Goal: Information Seeking & Learning: Learn about a topic

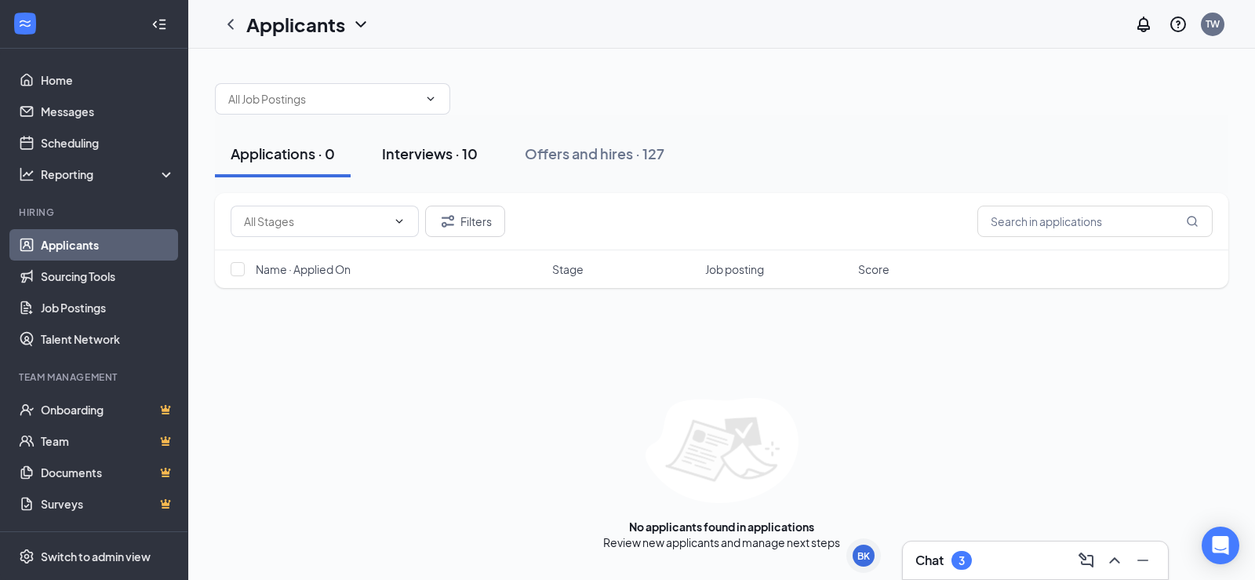
click at [464, 154] on div "Interviews · 10" at bounding box center [430, 154] width 96 height 20
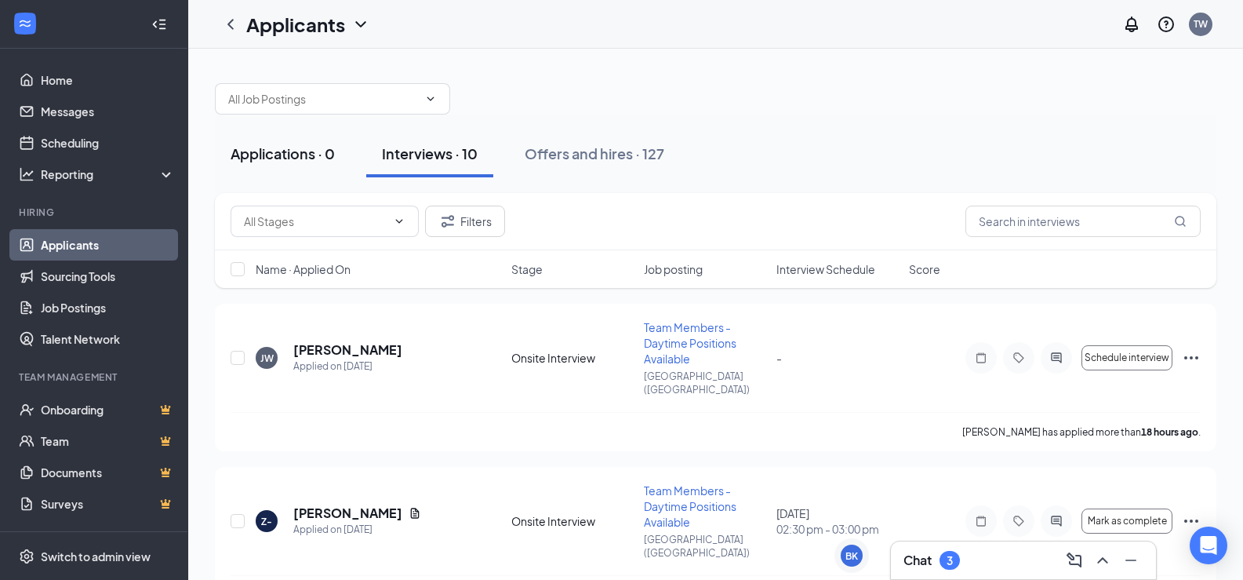
click at [304, 156] on div "Applications · 0" at bounding box center [283, 154] width 104 height 20
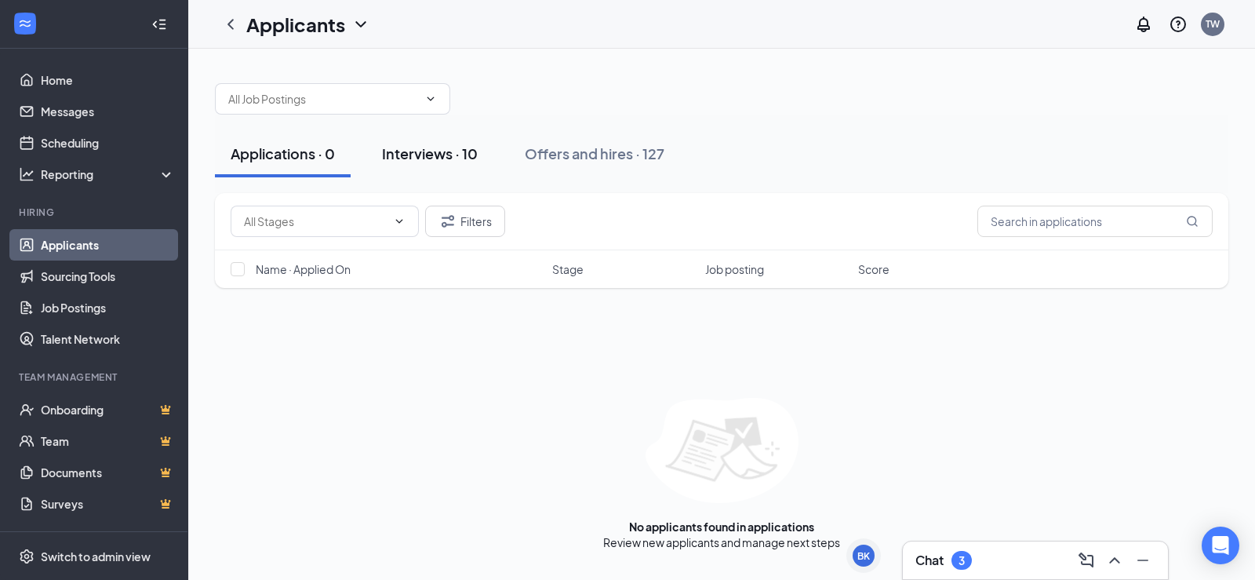
click at [483, 152] on button "Interviews · 10" at bounding box center [429, 153] width 127 height 47
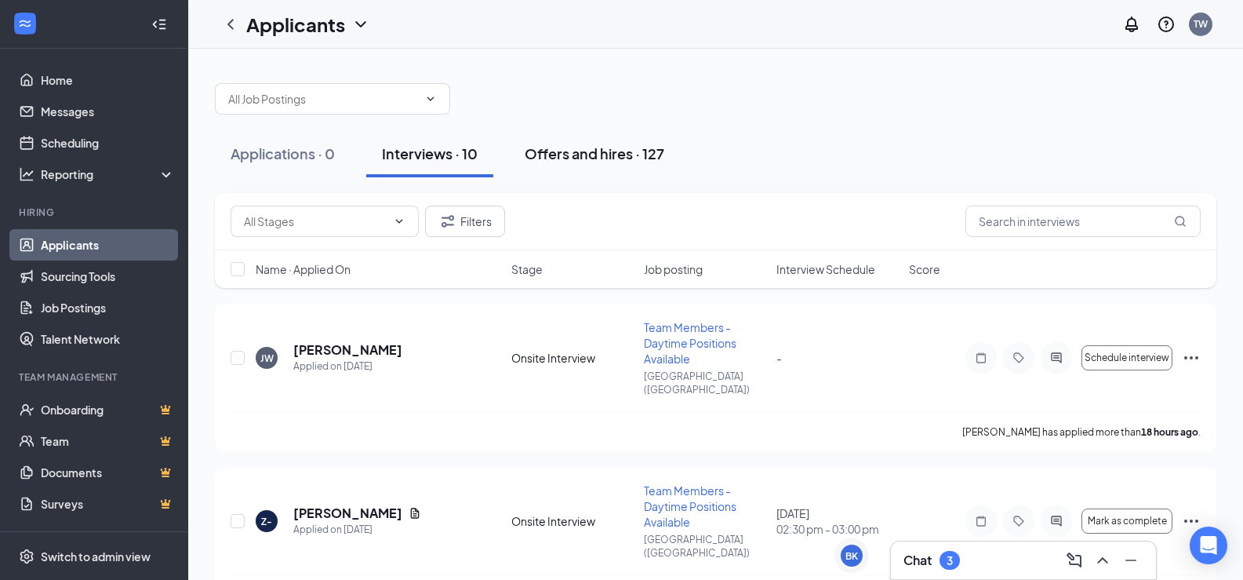
click at [602, 138] on button "Offers and hires · 127" at bounding box center [594, 153] width 171 height 47
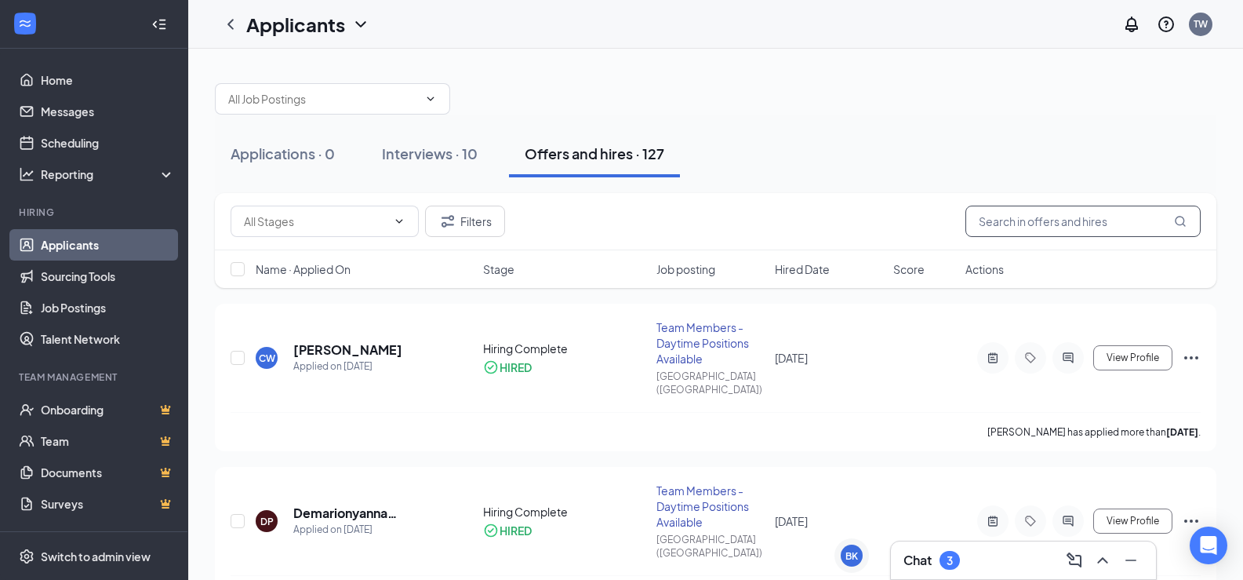
click at [1014, 220] on input "text" at bounding box center [1082, 220] width 235 height 31
click at [579, 372] on div "[PERSON_NAME] Applied on [DATE] Hiring Complete HIRED Team Members - Daytime Po…" at bounding box center [716, 365] width 970 height 93
click at [359, 341] on h5 "[PERSON_NAME]" at bounding box center [347, 349] width 109 height 17
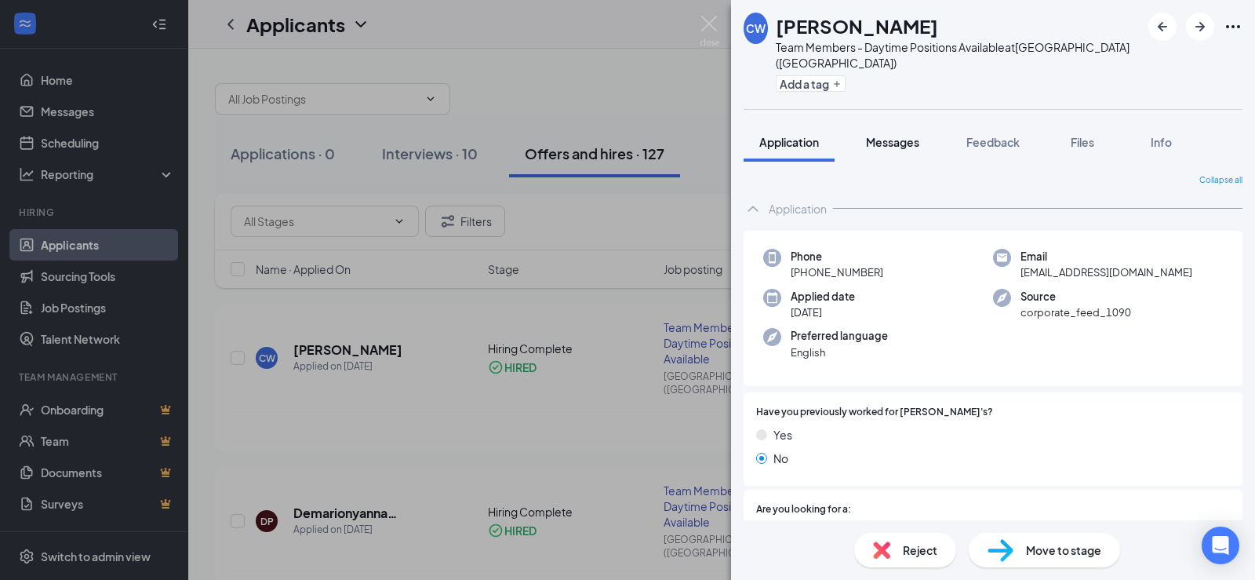
click at [924, 122] on button "Messages" at bounding box center [892, 141] width 85 height 39
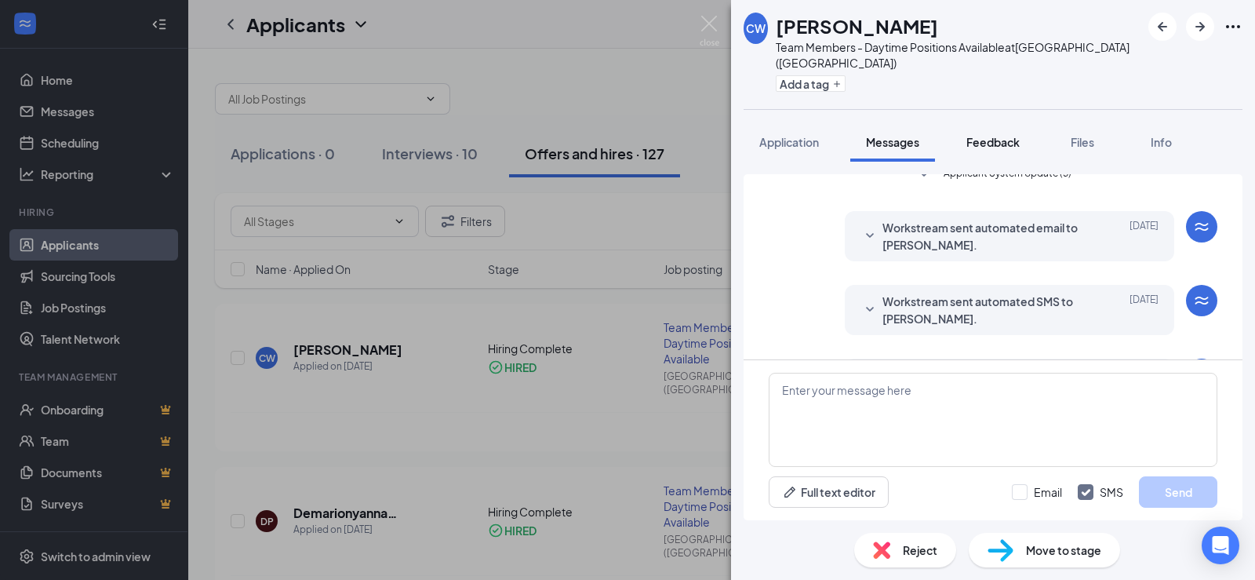
scroll to position [411, 0]
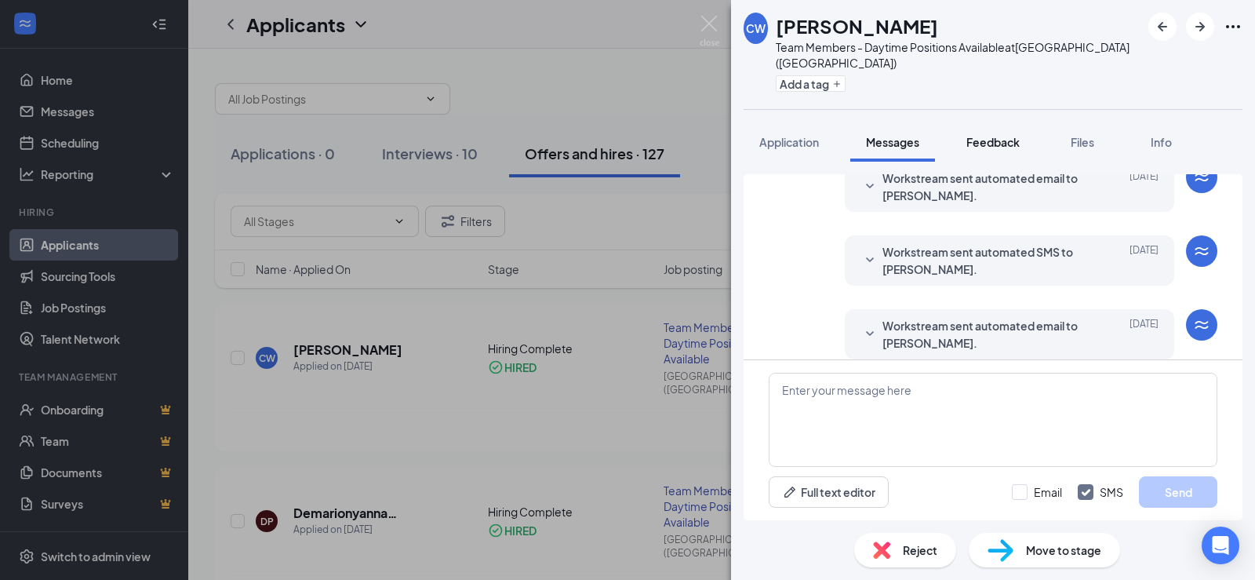
click at [974, 135] on span "Feedback" at bounding box center [992, 142] width 53 height 14
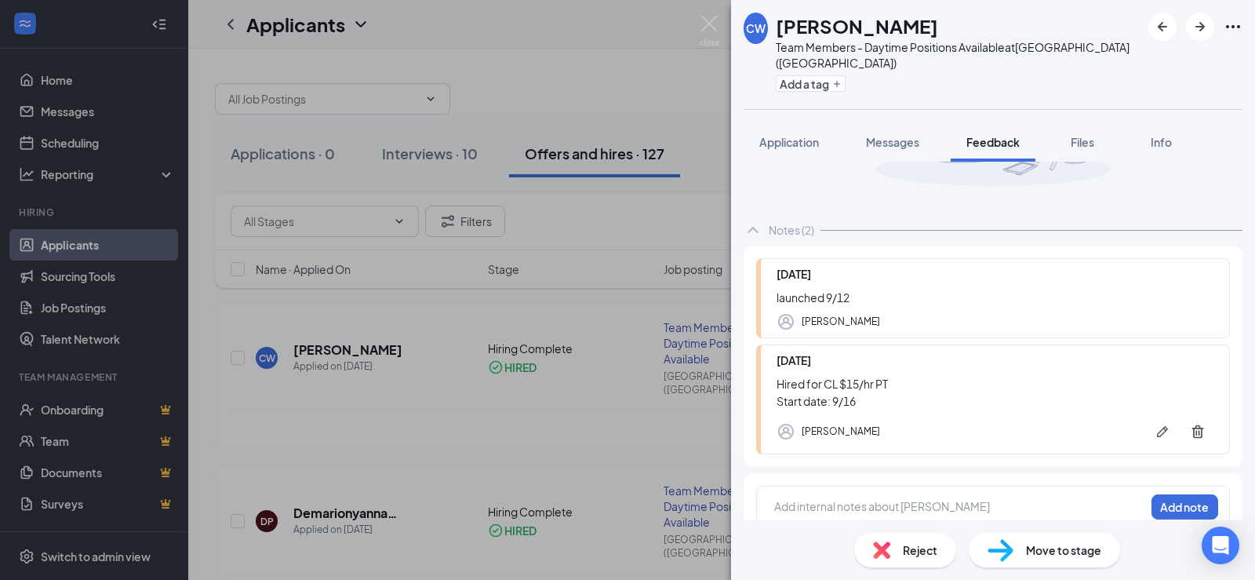
scroll to position [180, 0]
click at [1067, 125] on button "Files" at bounding box center [1082, 141] width 63 height 39
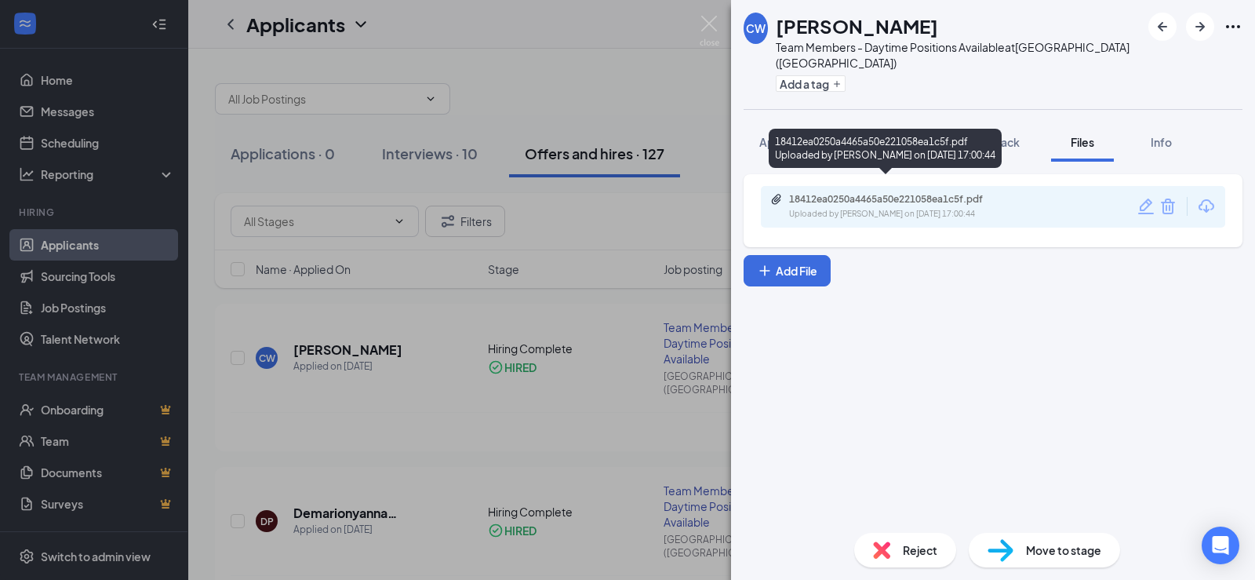
click at [965, 193] on div "18412ea0250a4465a50e221058ea1c5f.pdf" at bounding box center [899, 199] width 220 height 13
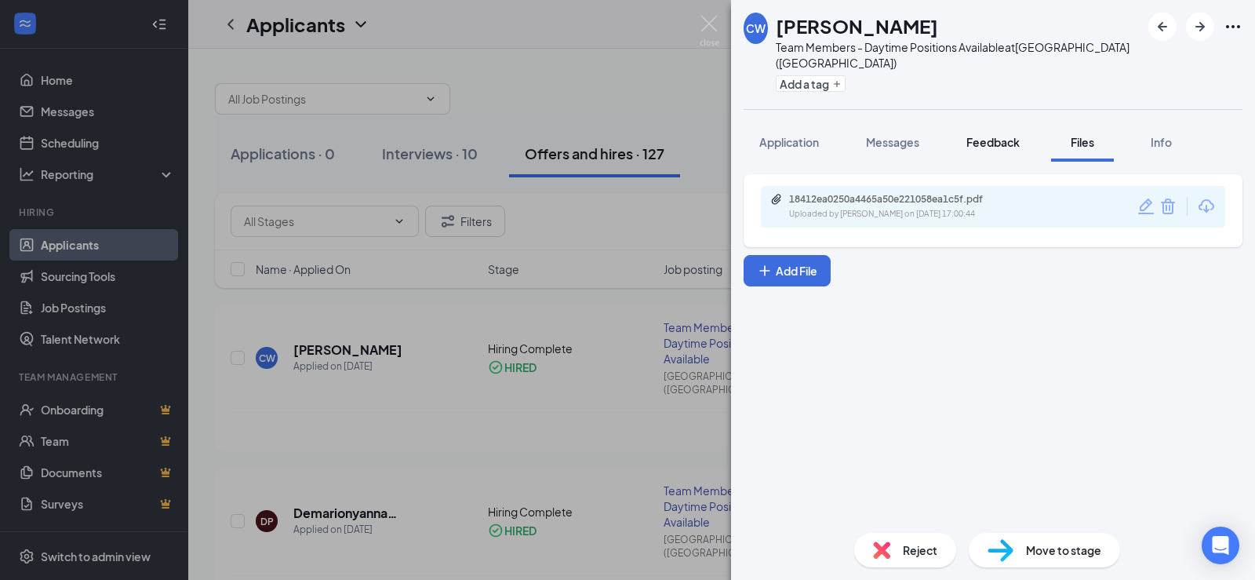
click at [1018, 122] on button "Feedback" at bounding box center [992, 141] width 85 height 39
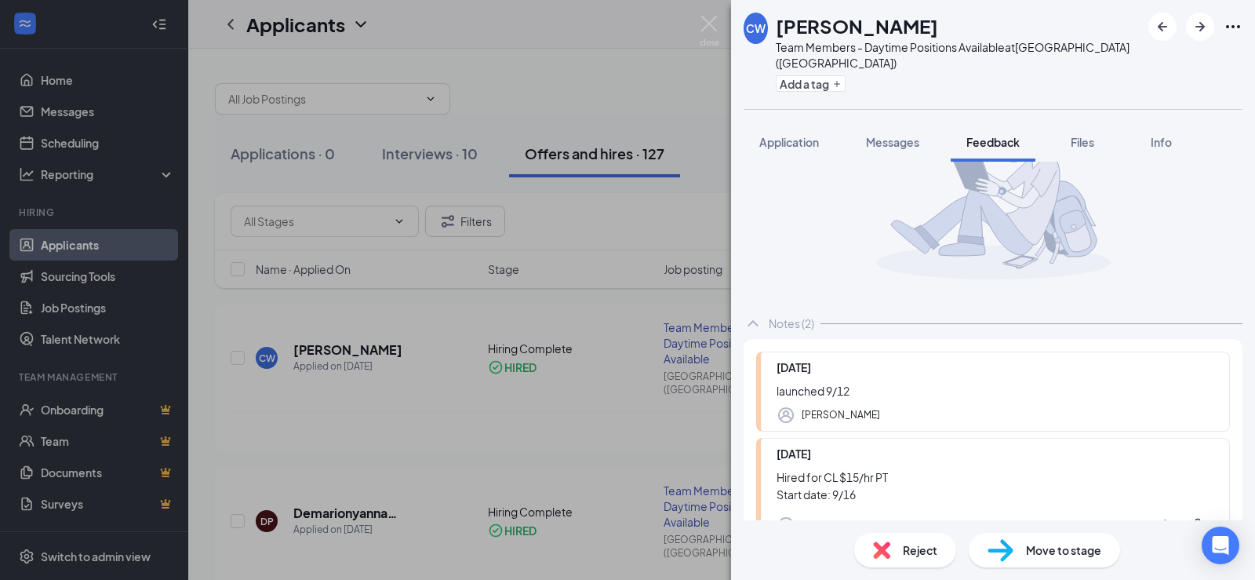
scroll to position [180, 0]
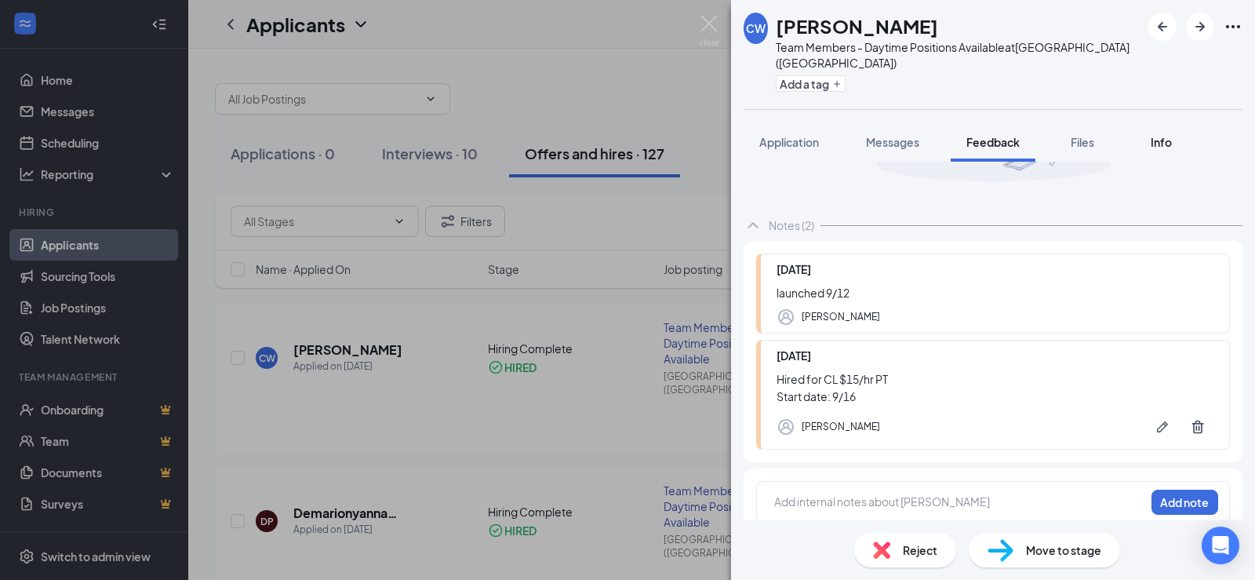
click at [1166, 134] on div "Info" at bounding box center [1160, 142] width 31 height 16
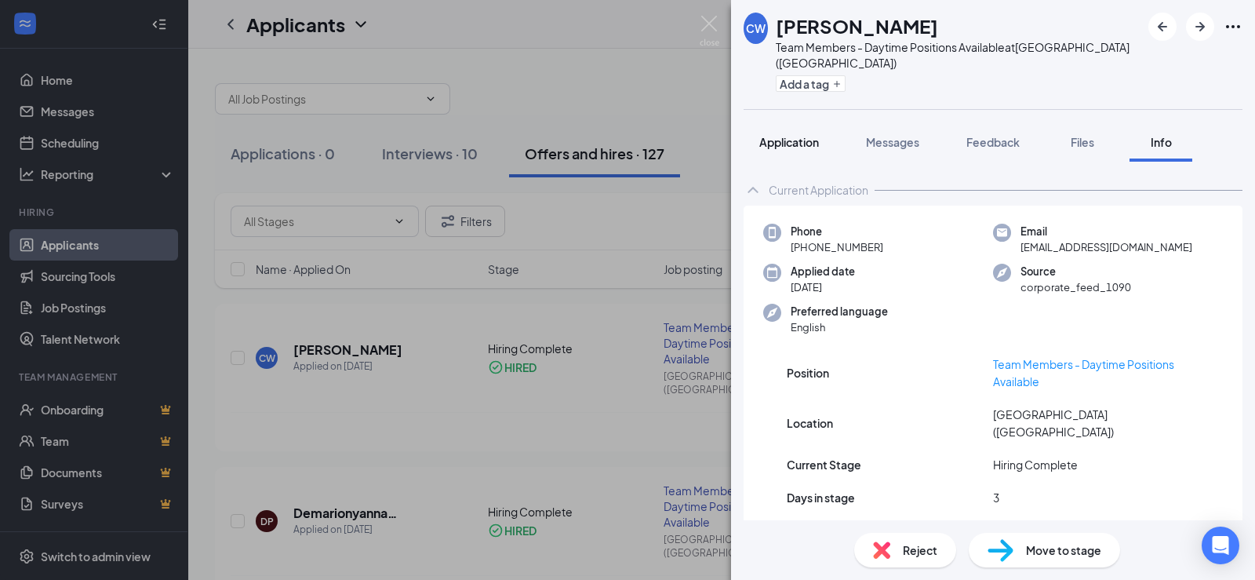
click at [796, 135] on span "Application" at bounding box center [789, 142] width 60 height 14
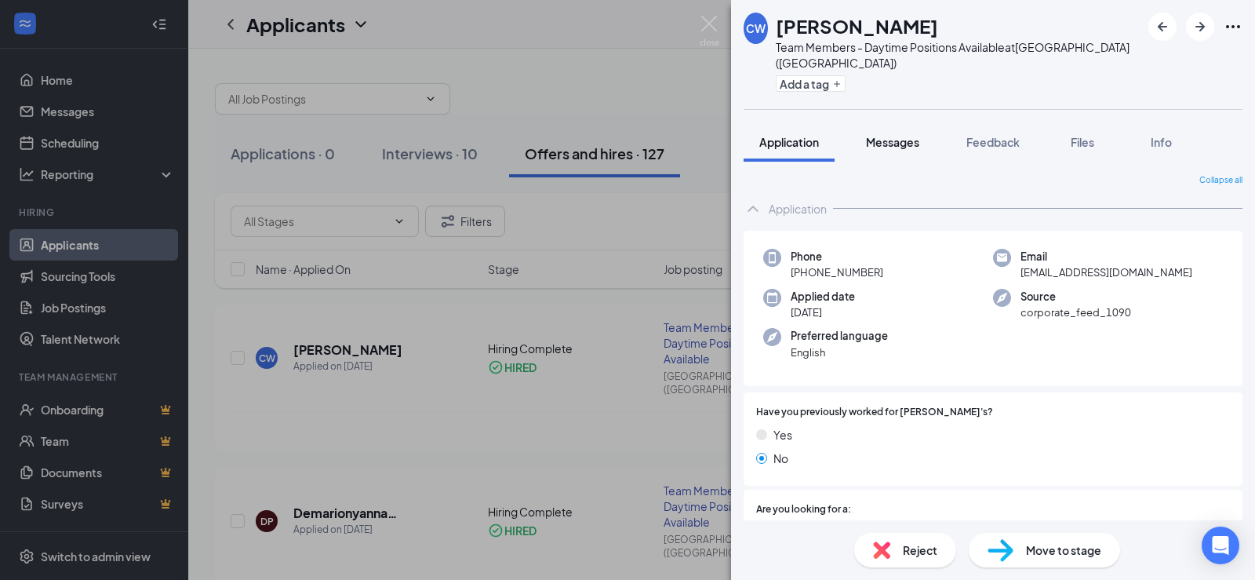
click at [910, 135] on span "Messages" at bounding box center [892, 142] width 53 height 14
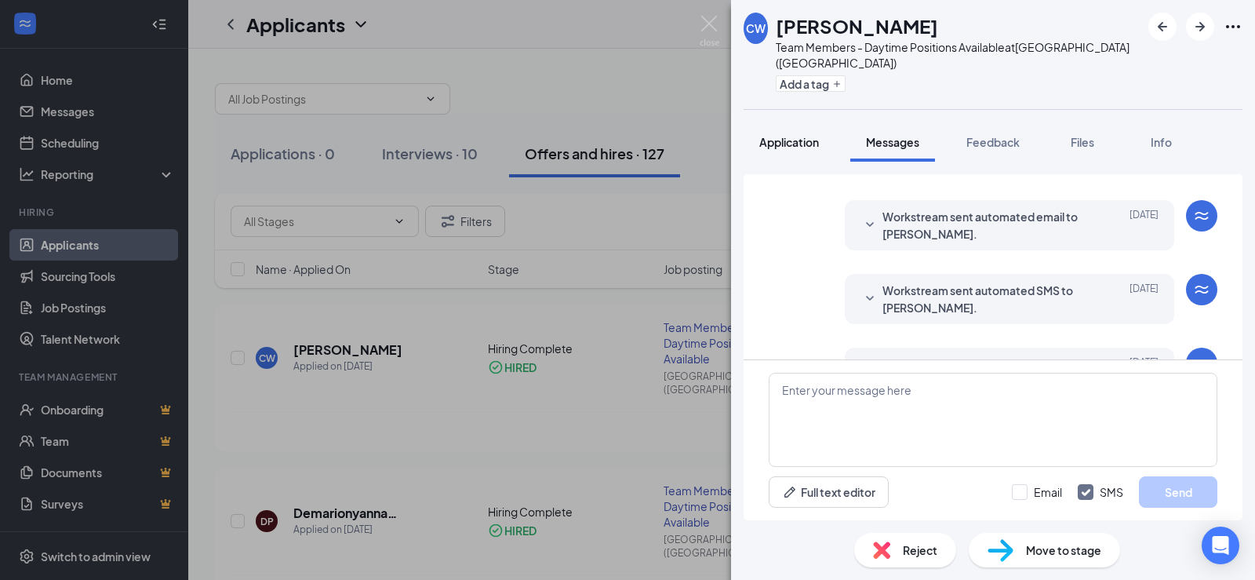
scroll to position [411, 0]
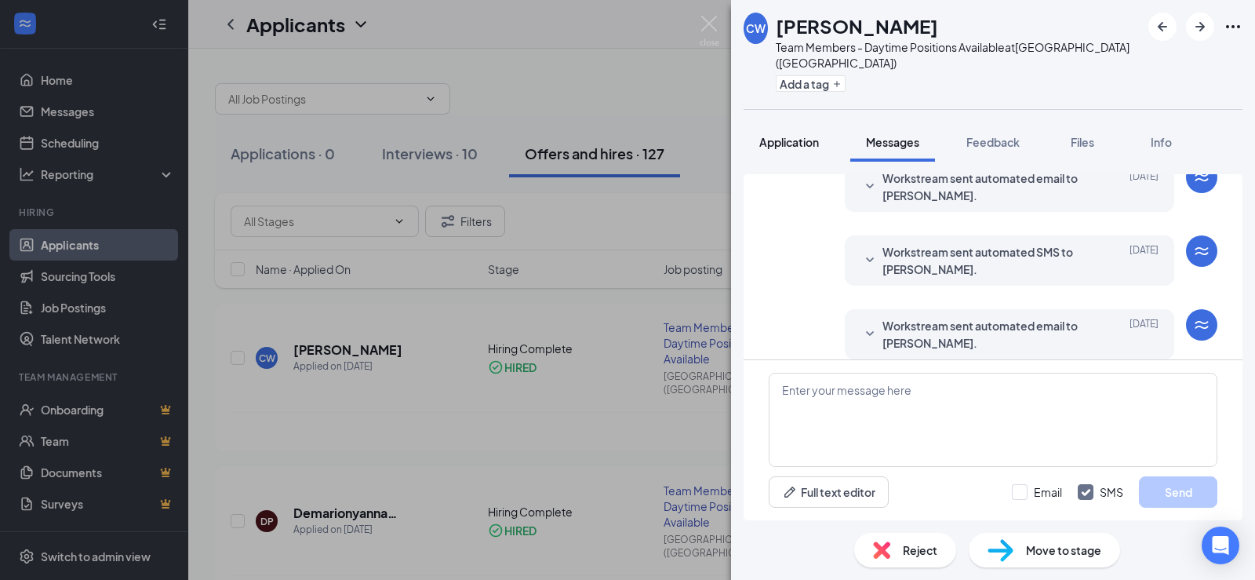
click at [830, 122] on button "Application" at bounding box center [788, 141] width 91 height 39
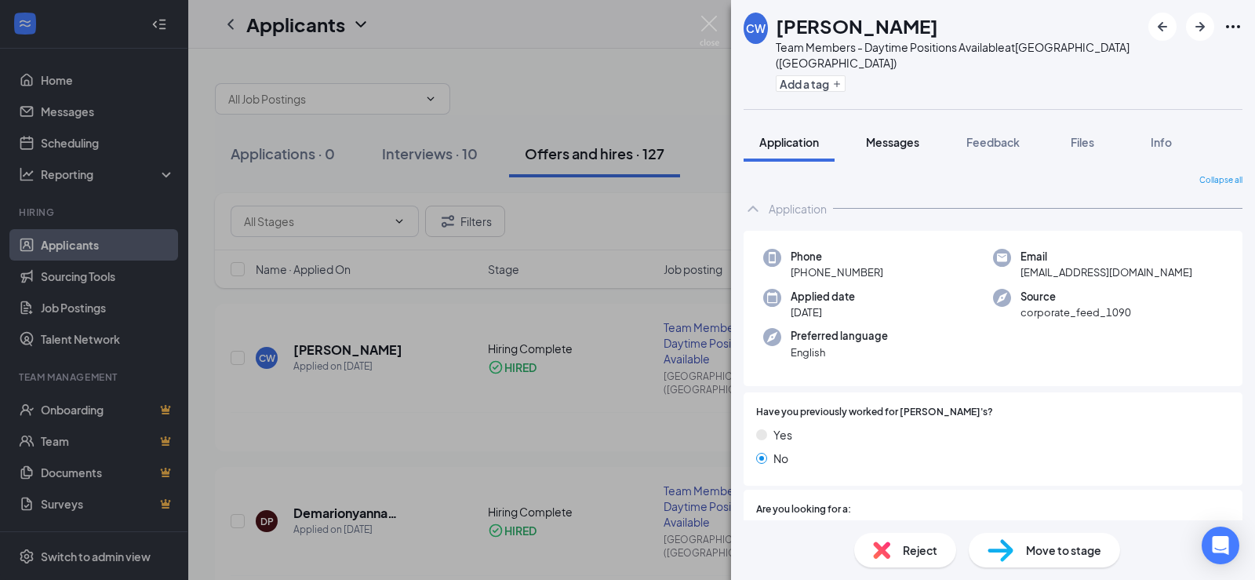
click at [903, 122] on button "Messages" at bounding box center [892, 141] width 85 height 39
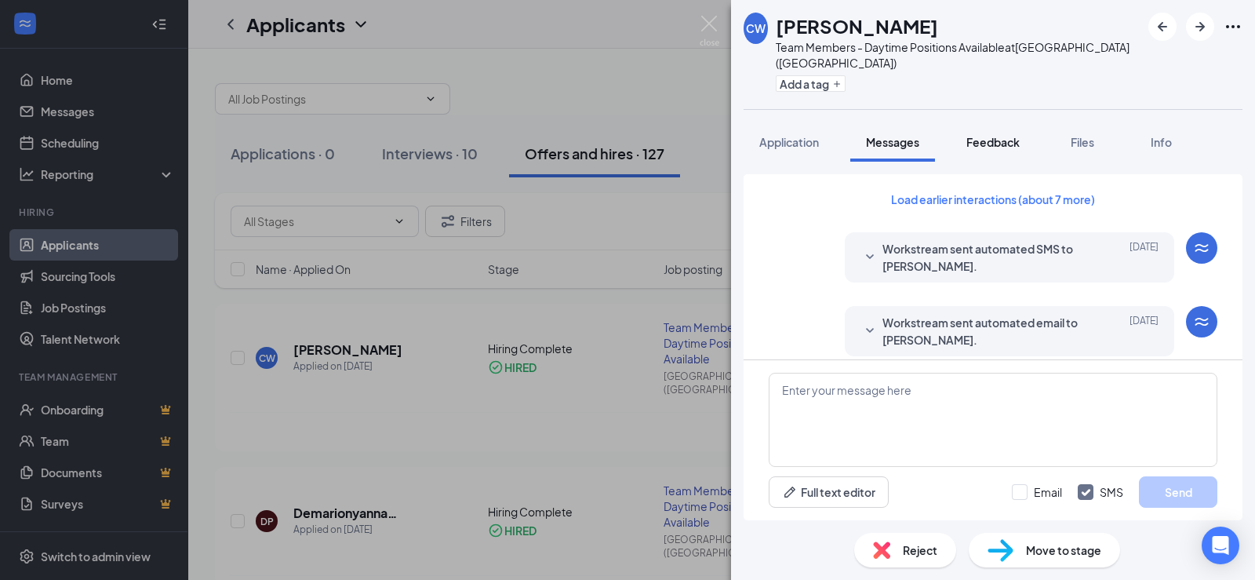
scroll to position [281, 0]
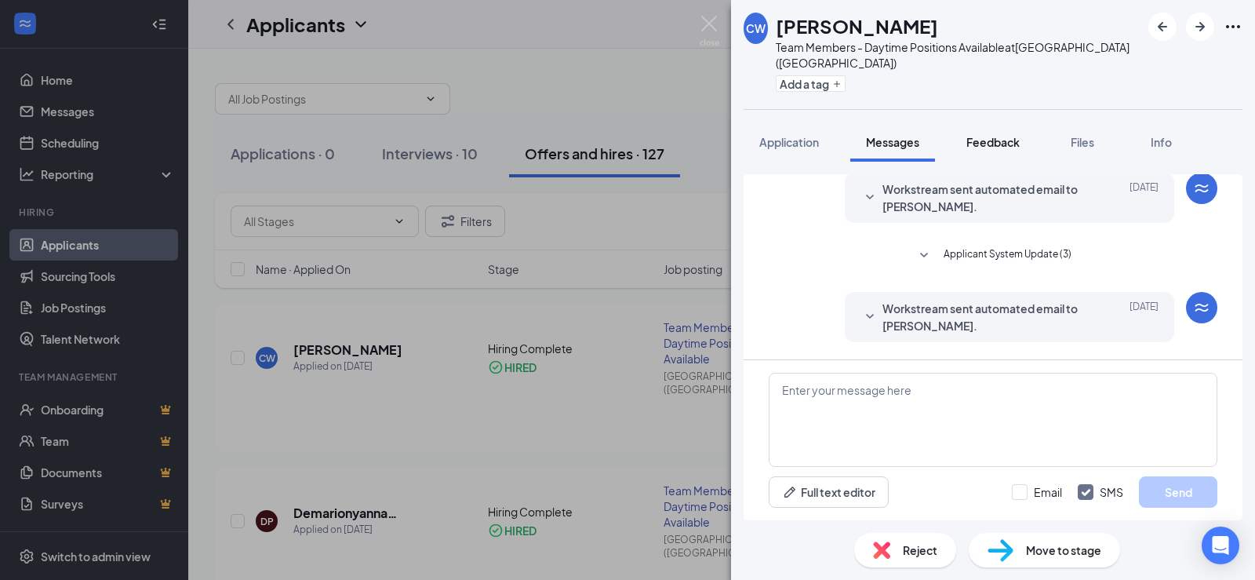
click at [1003, 135] on span "Feedback" at bounding box center [992, 142] width 53 height 14
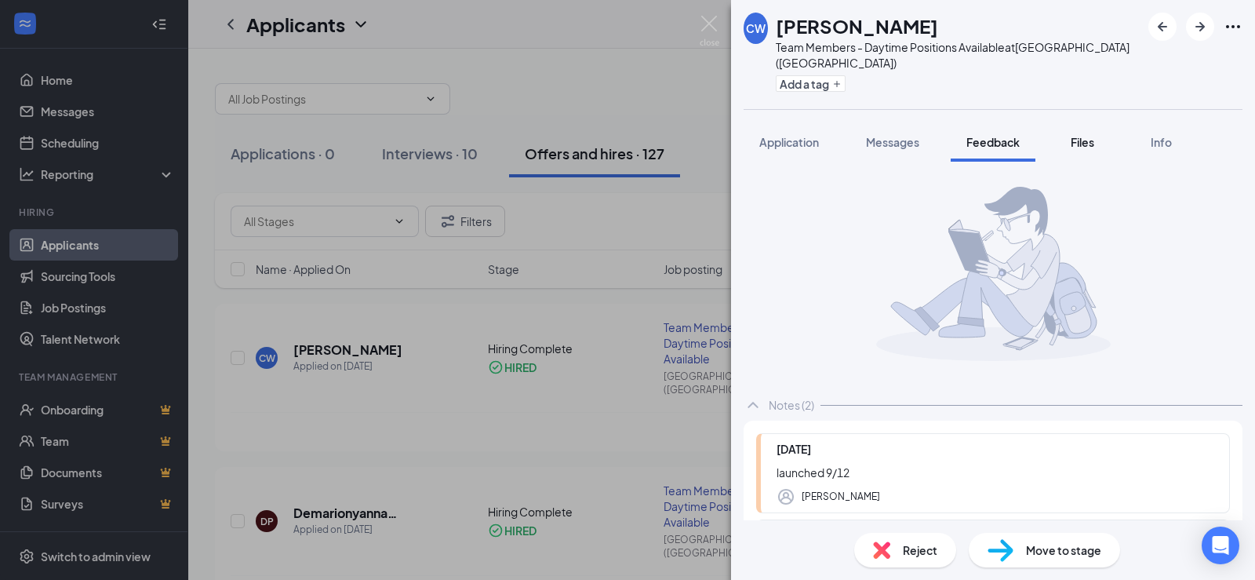
click at [1090, 135] on span "Files" at bounding box center [1082, 142] width 24 height 14
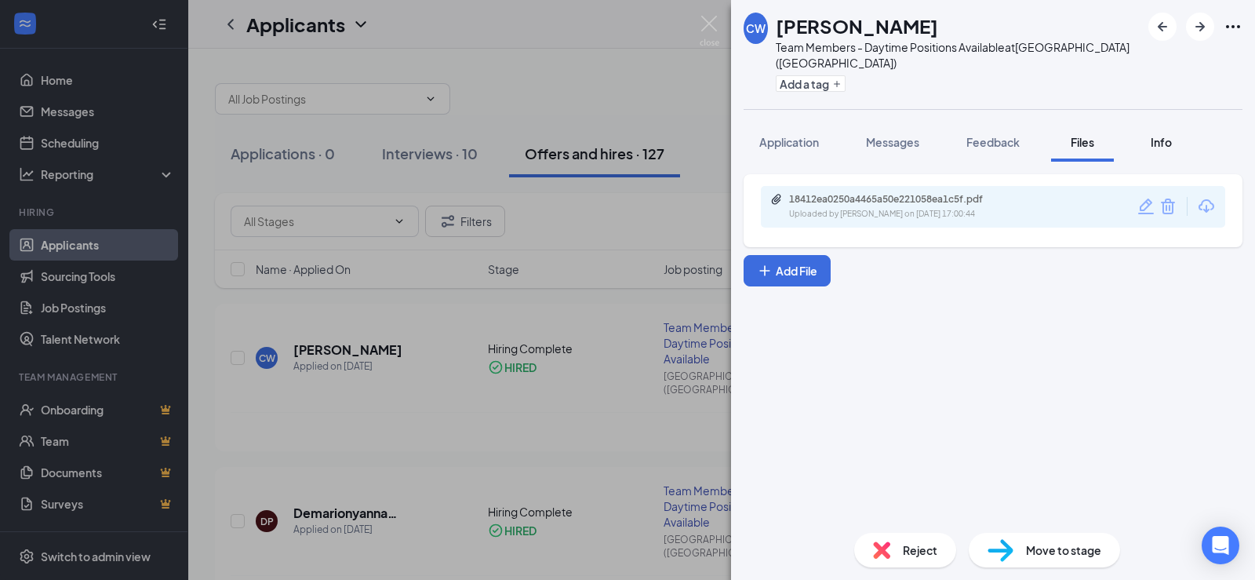
click at [1179, 125] on button "Info" at bounding box center [1160, 141] width 63 height 39
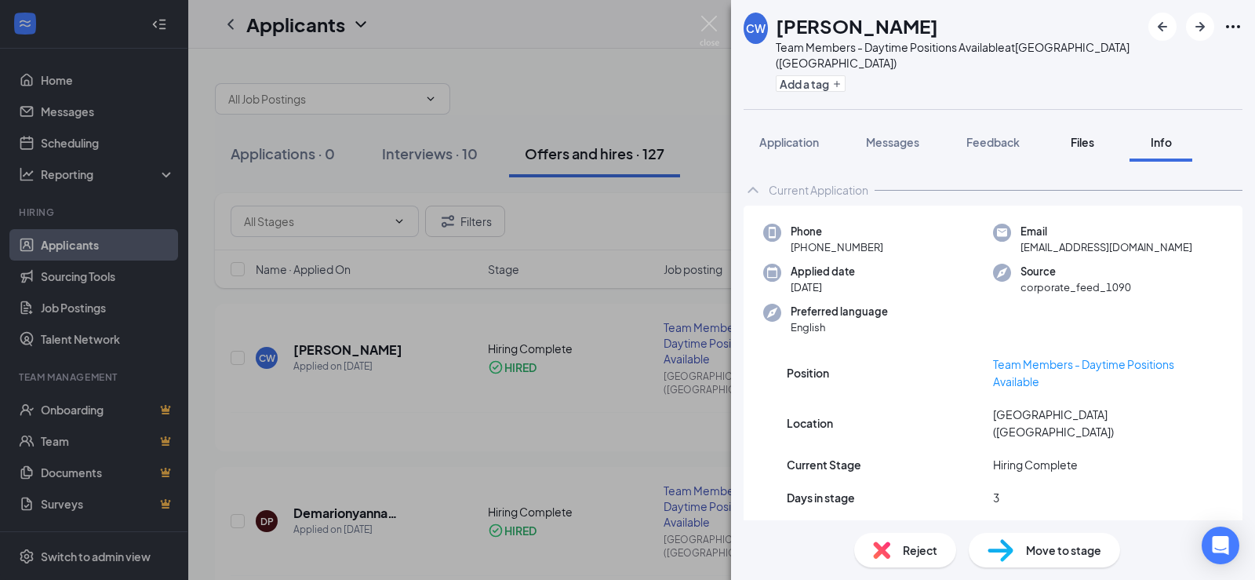
click at [1077, 135] on span "Files" at bounding box center [1082, 142] width 24 height 14
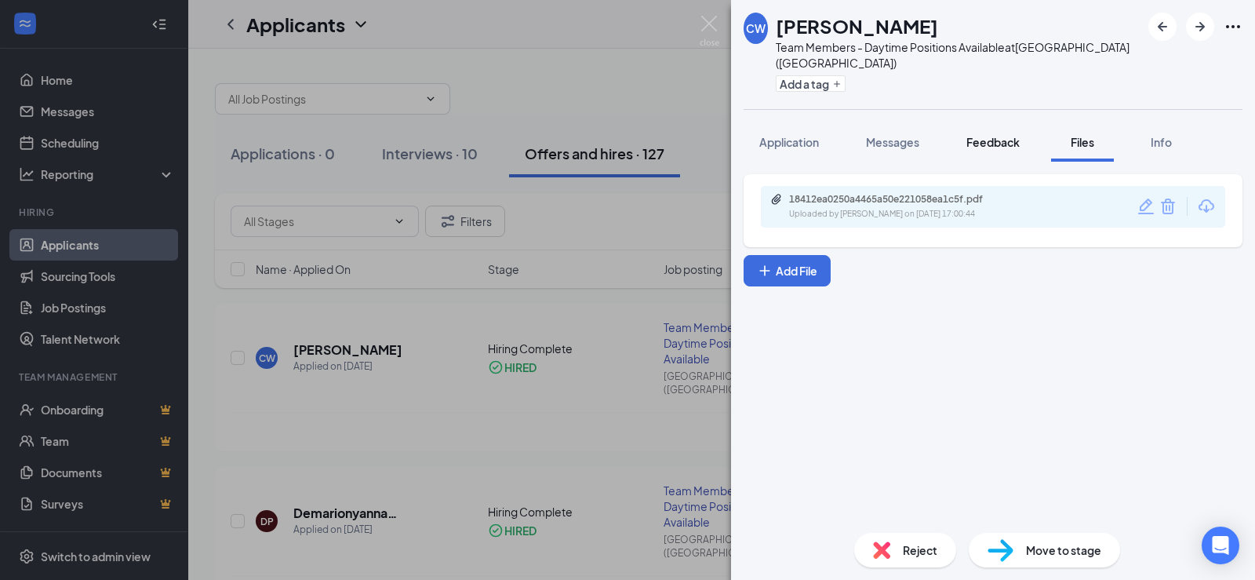
click at [987, 135] on span "Feedback" at bounding box center [992, 142] width 53 height 14
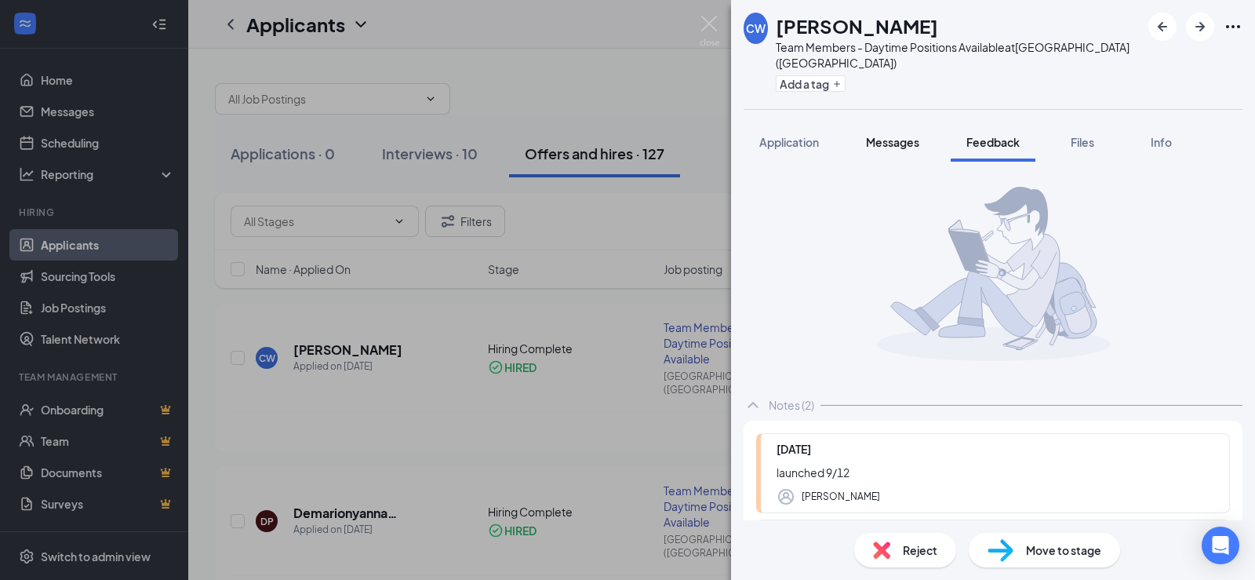
click at [883, 135] on span "Messages" at bounding box center [892, 142] width 53 height 14
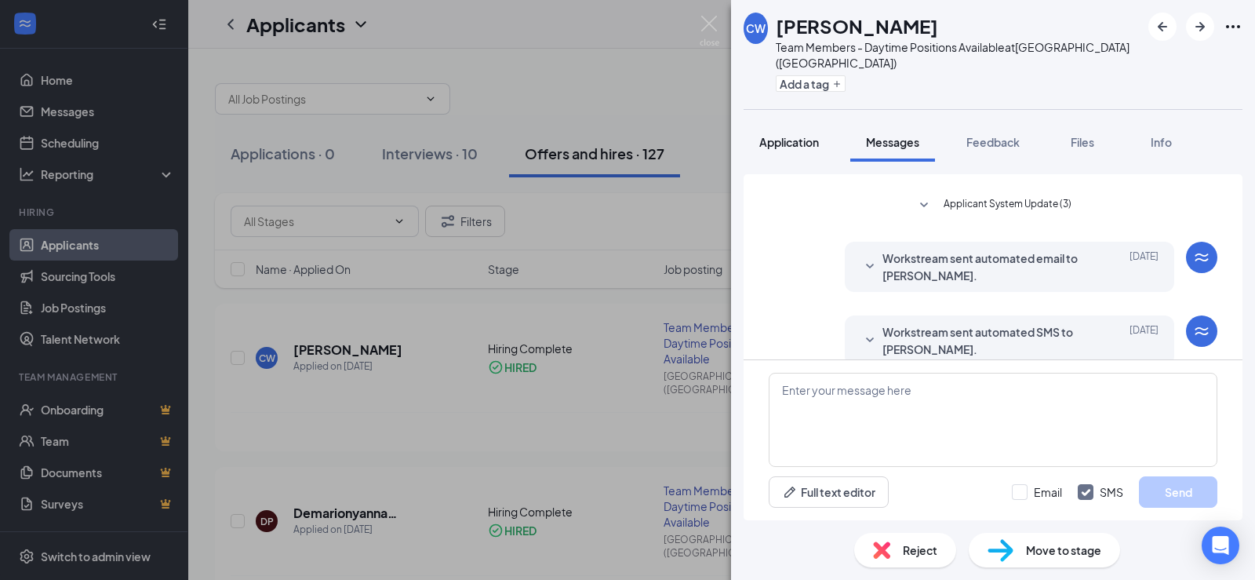
scroll to position [400, 0]
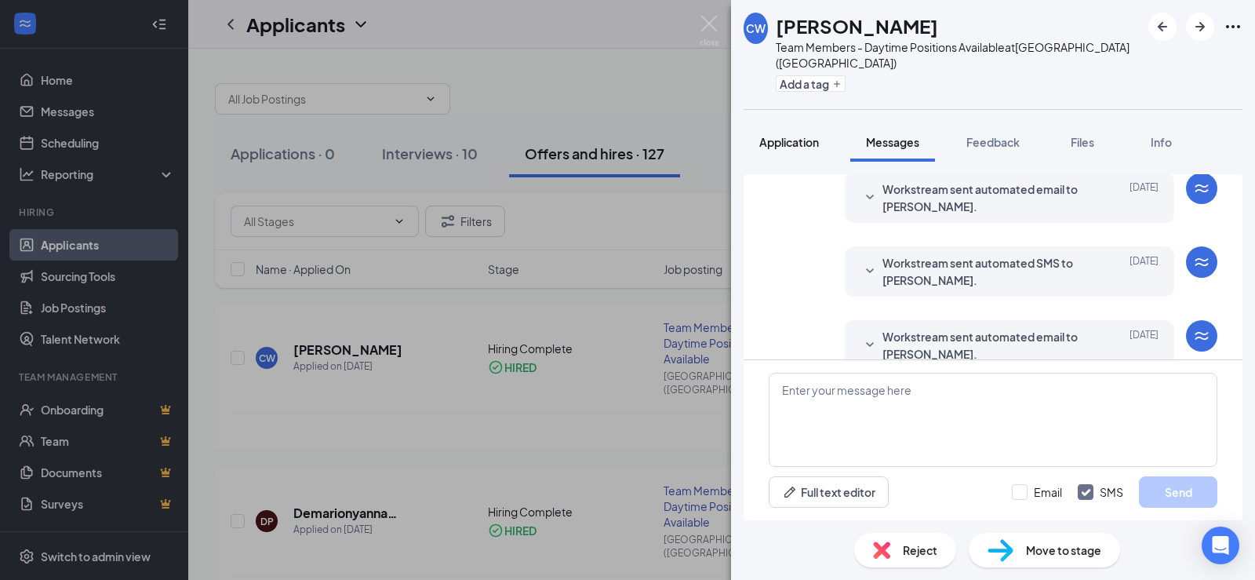
click at [782, 135] on span "Application" at bounding box center [789, 142] width 60 height 14
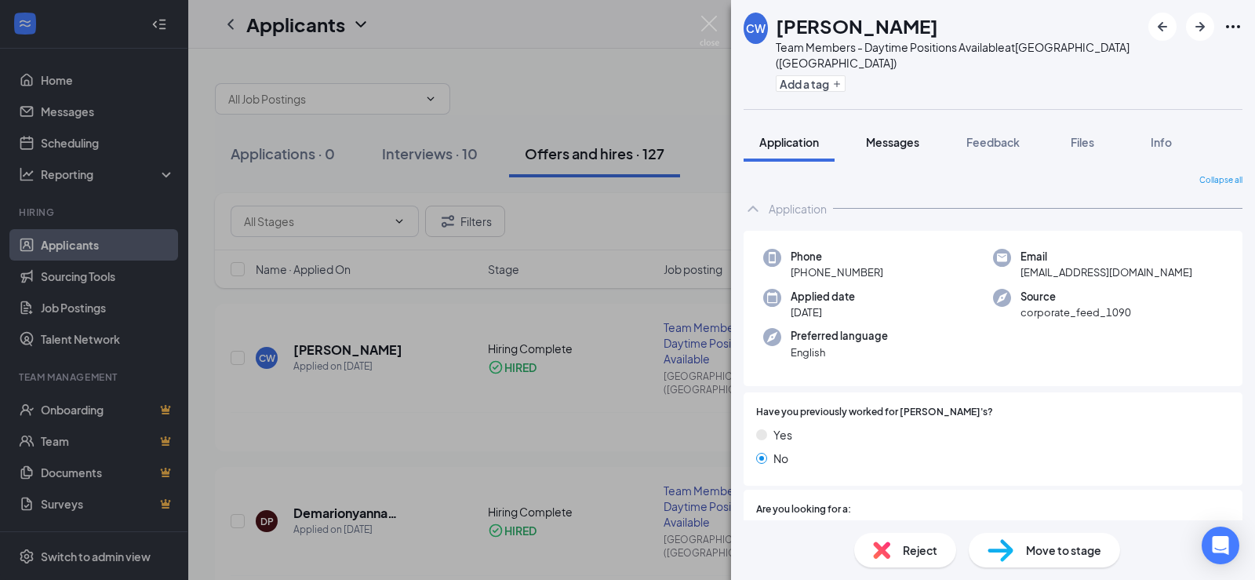
click at [896, 135] on span "Messages" at bounding box center [892, 142] width 53 height 14
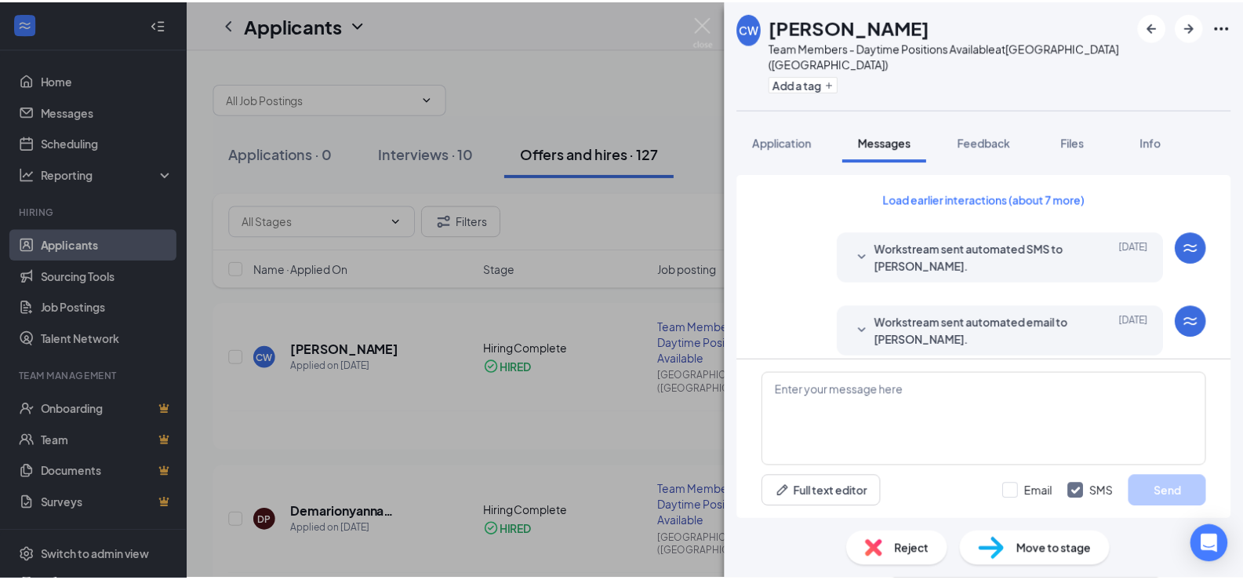
scroll to position [309, 0]
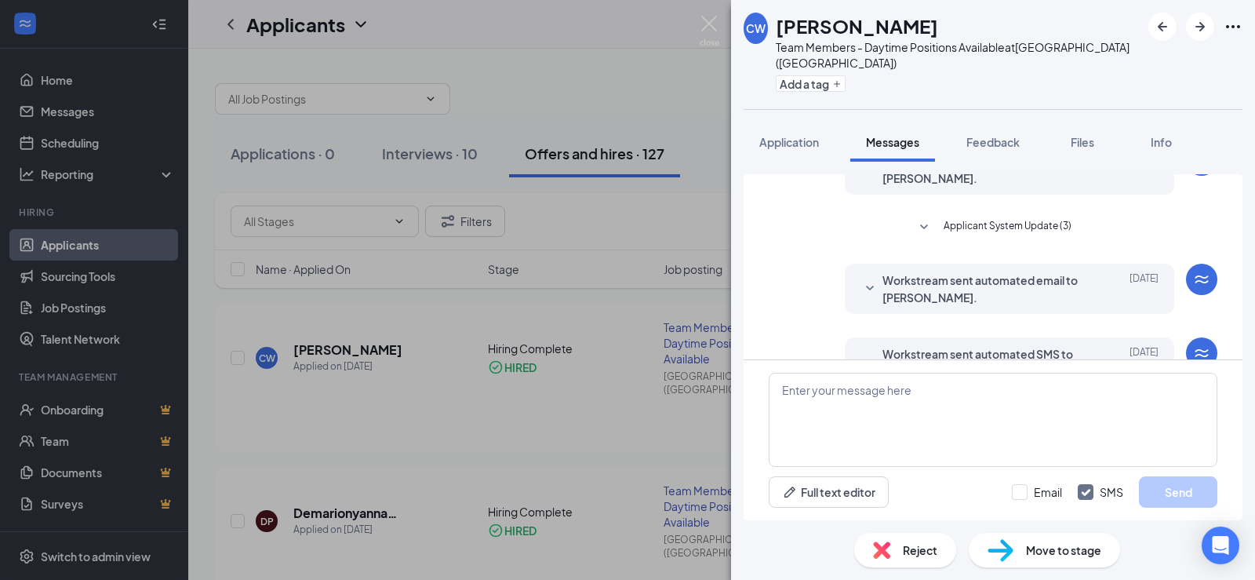
click at [497, 238] on div "[PERSON_NAME] Team Members - Daytime Positions Available at [GEOGRAPHIC_DATA] (…" at bounding box center [627, 290] width 1255 height 580
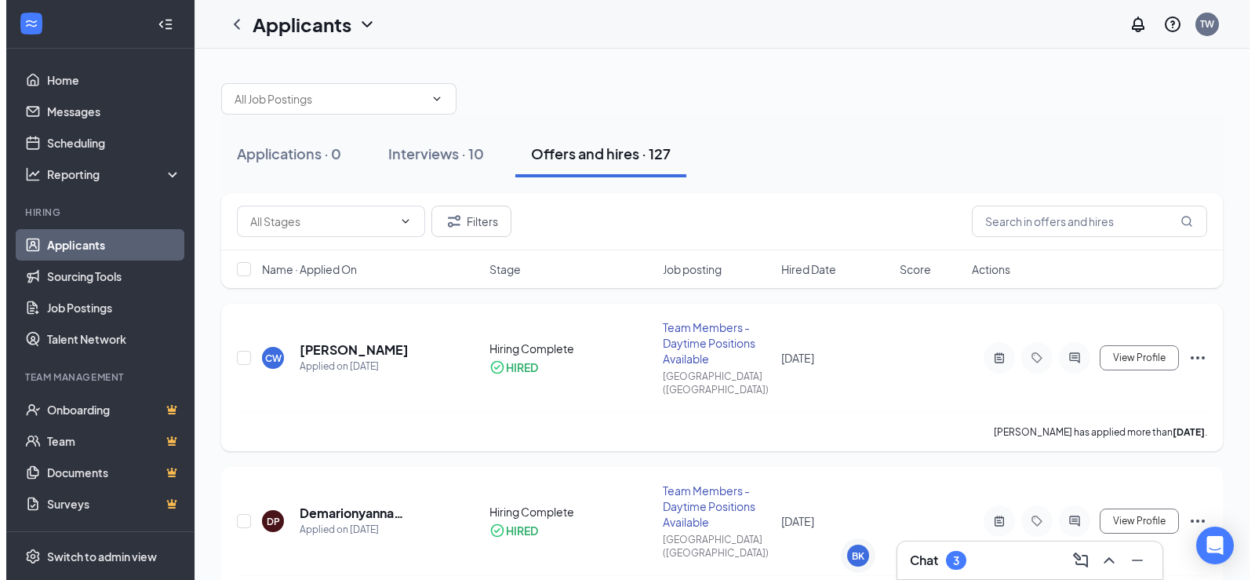
scroll to position [78, 0]
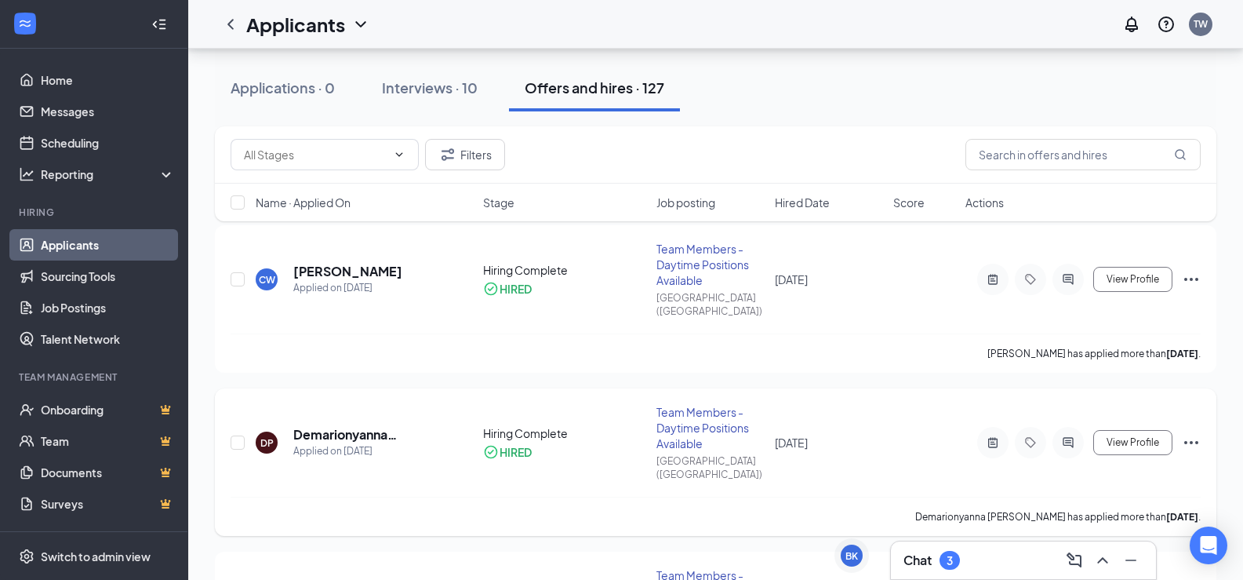
click at [267, 436] on div "DP" at bounding box center [266, 442] width 13 height 13
